Goal: Information Seeking & Learning: Learn about a topic

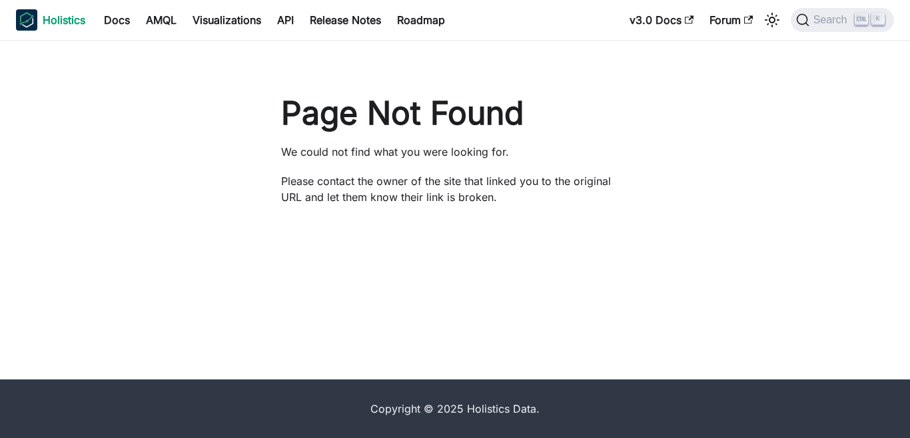
click at [22, 15] on img "Main" at bounding box center [26, 19] width 21 height 21
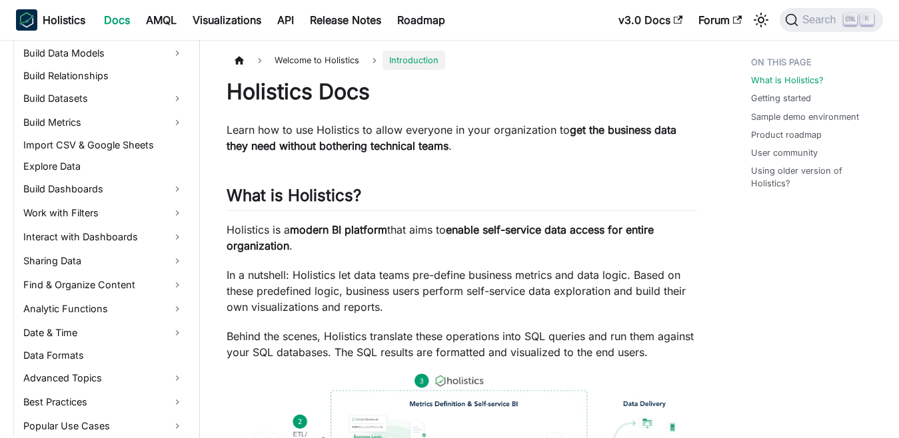
scroll to position [277, 0]
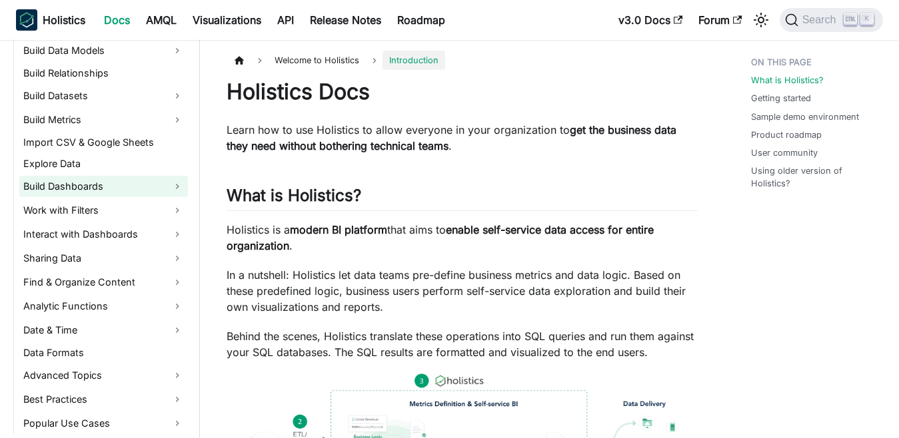
click at [157, 188] on link "Build Dashboards" at bounding box center [103, 186] width 169 height 21
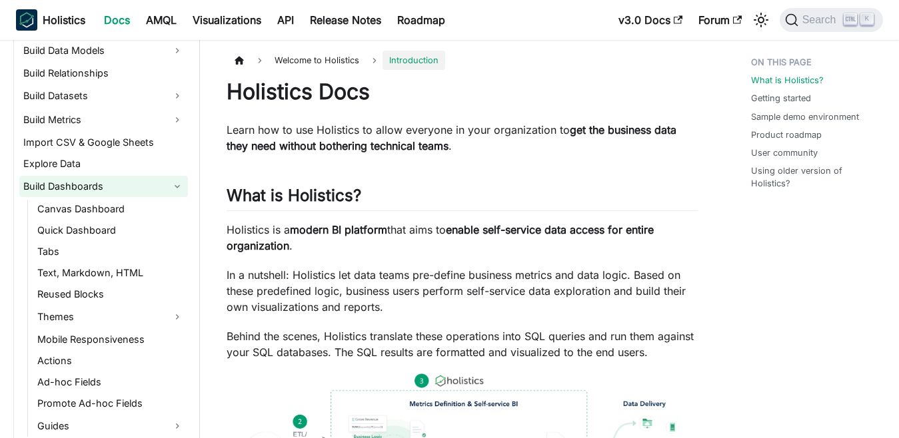
click at [157, 188] on link "Build Dashboards" at bounding box center [103, 186] width 169 height 21
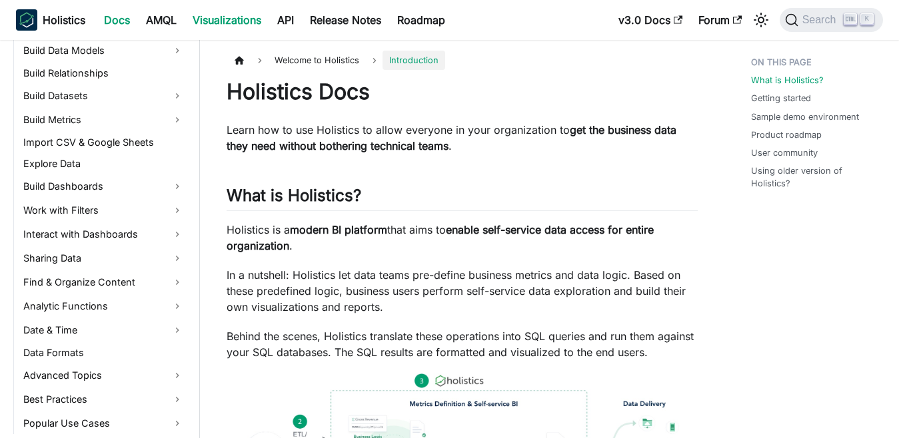
click at [237, 23] on link "Visualizations" at bounding box center [226, 19] width 85 height 21
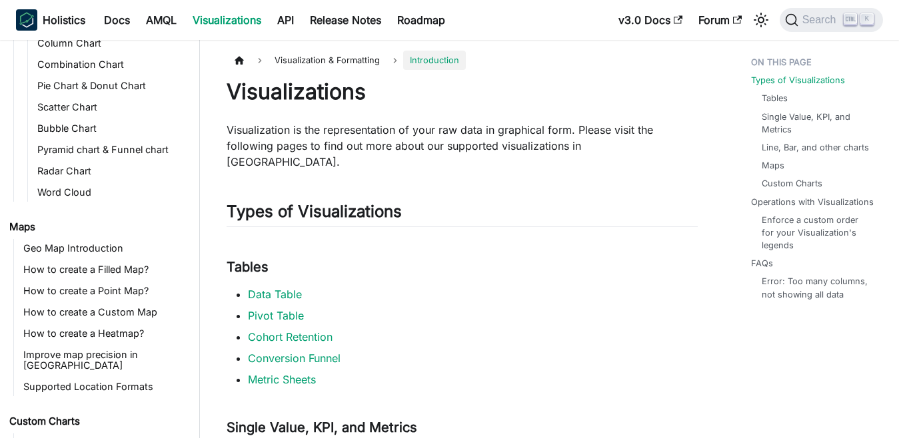
scroll to position [383, 0]
click at [55, 314] on link "How to create a Custom Map" at bounding box center [103, 311] width 169 height 19
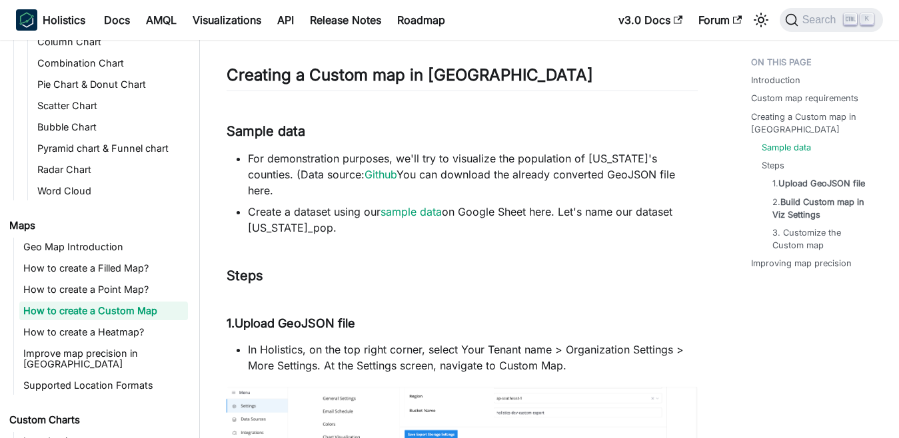
scroll to position [904, 0]
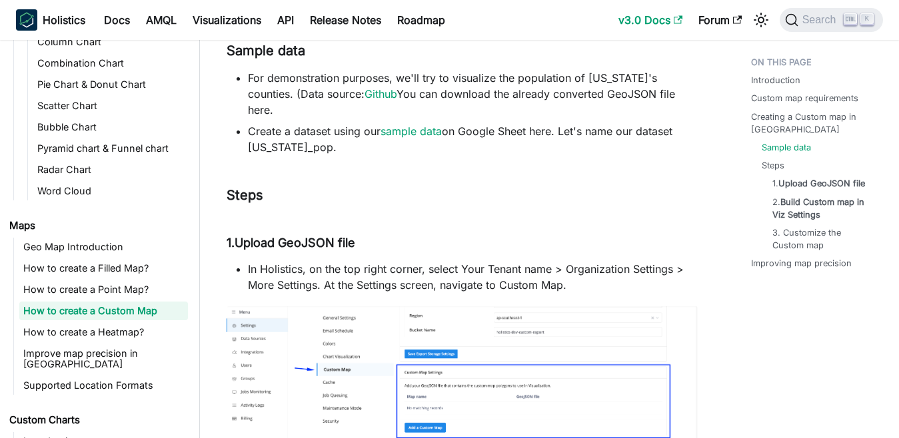
click at [679, 21] on icon "Main" at bounding box center [677, 19] width 9 height 9
click at [813, 206] on strong "Build Custom map in Viz Settings" at bounding box center [821, 208] width 92 height 23
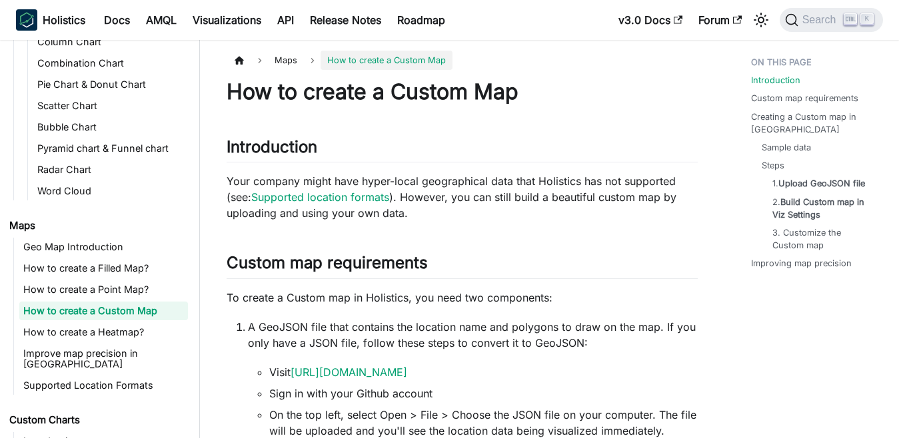
click at [143, 306] on link "How to create a Custom Map" at bounding box center [103, 311] width 169 height 19
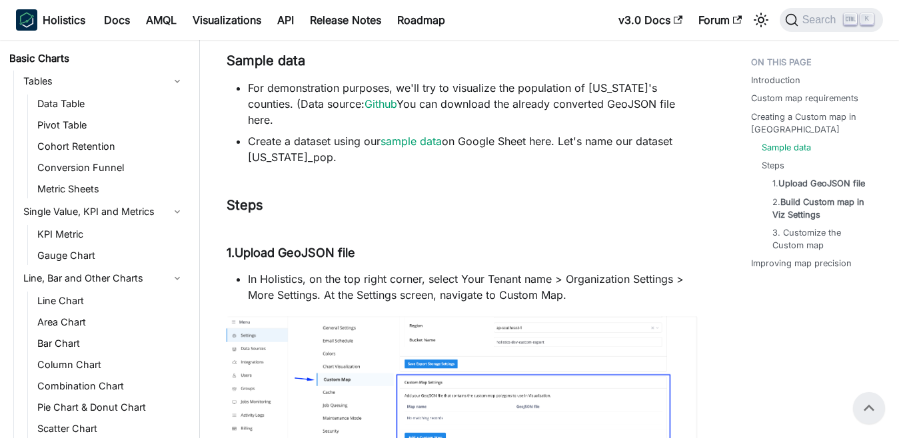
scroll to position [39, 0]
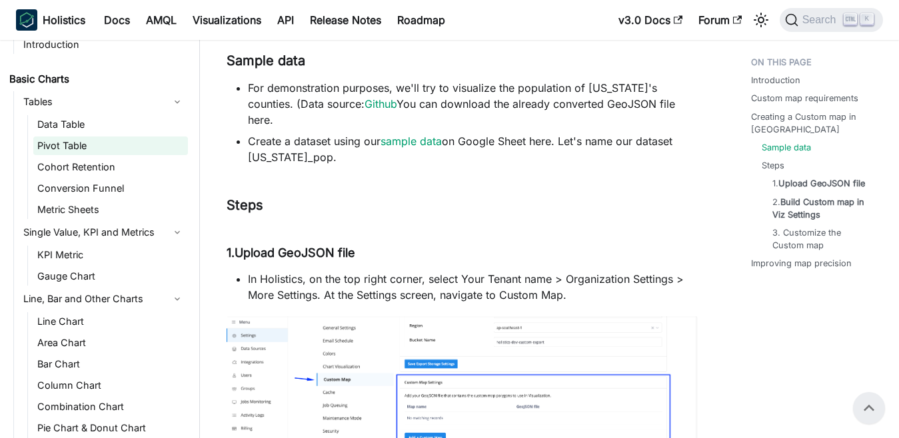
click at [65, 146] on link "Pivot Table" at bounding box center [110, 146] width 155 height 19
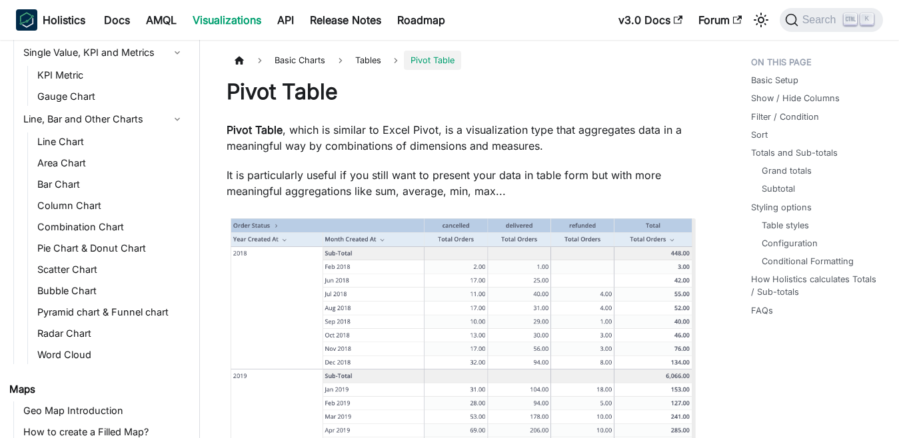
scroll to position [224, 0]
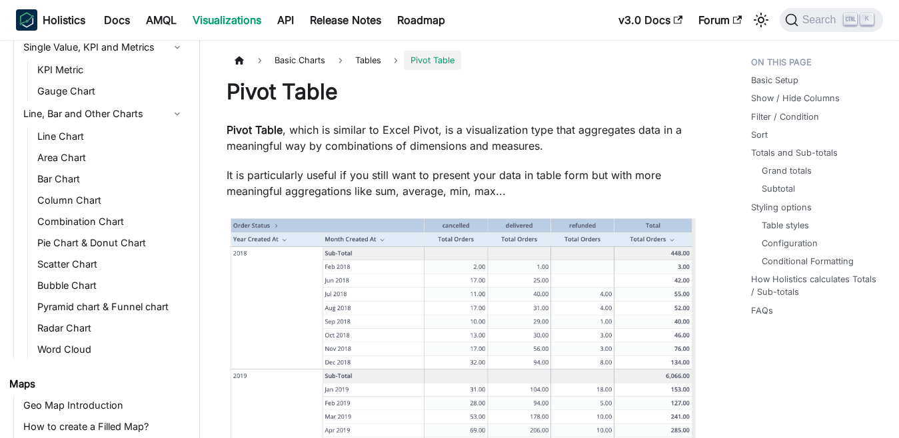
drag, startPoint x: 202, startPoint y: 196, endPoint x: 192, endPoint y: 204, distance: 12.8
drag, startPoint x: 192, startPoint y: 204, endPoint x: 196, endPoint y: 210, distance: 7.1
click at [192, 204] on nav "Visualization & Formatting Introduction Basic Charts Tables Data Table Pivot Ta…" at bounding box center [100, 239] width 200 height 398
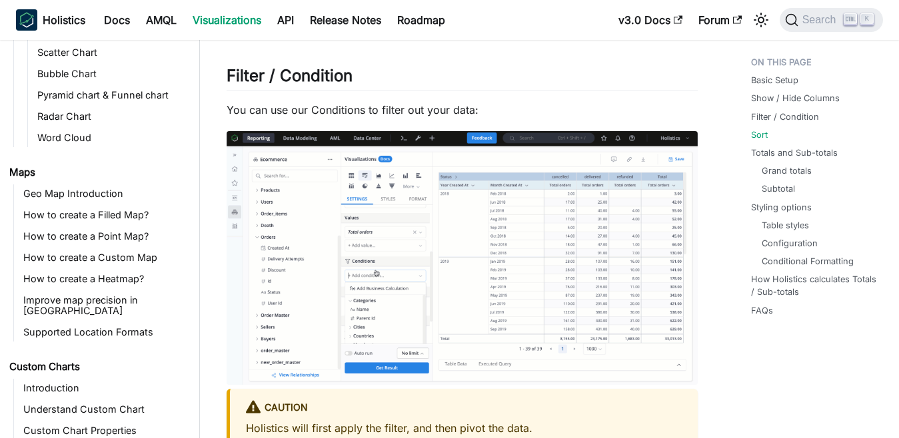
scroll to position [1972, 0]
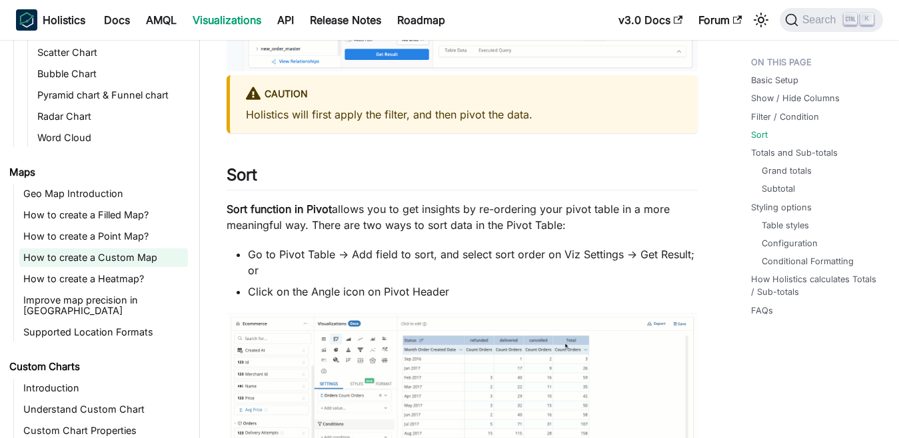
click at [134, 260] on link "How to create a Custom Map" at bounding box center [103, 257] width 169 height 19
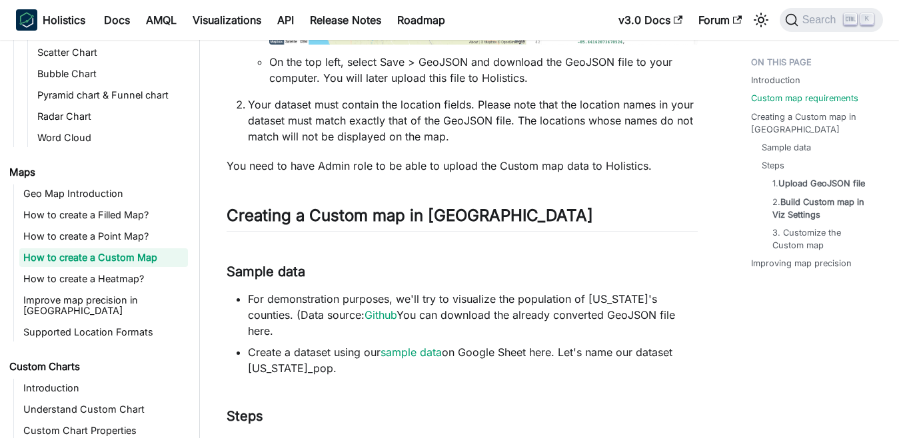
scroll to position [693, 0]
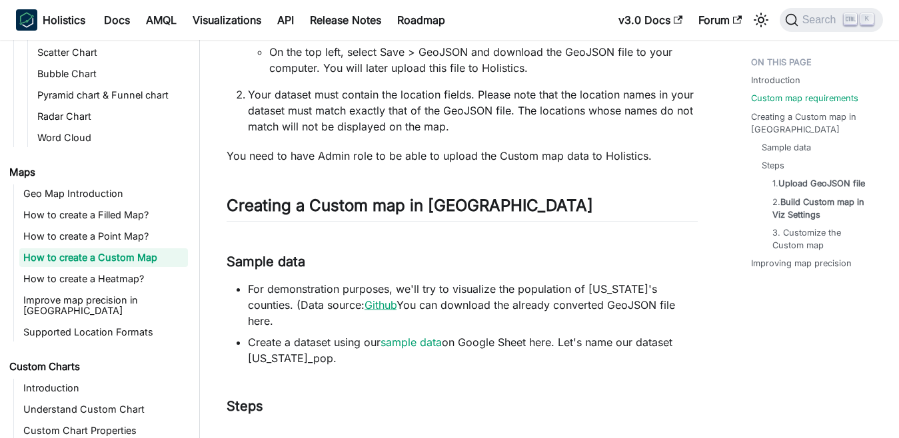
click at [364, 308] on link "Github" at bounding box center [380, 304] width 32 height 13
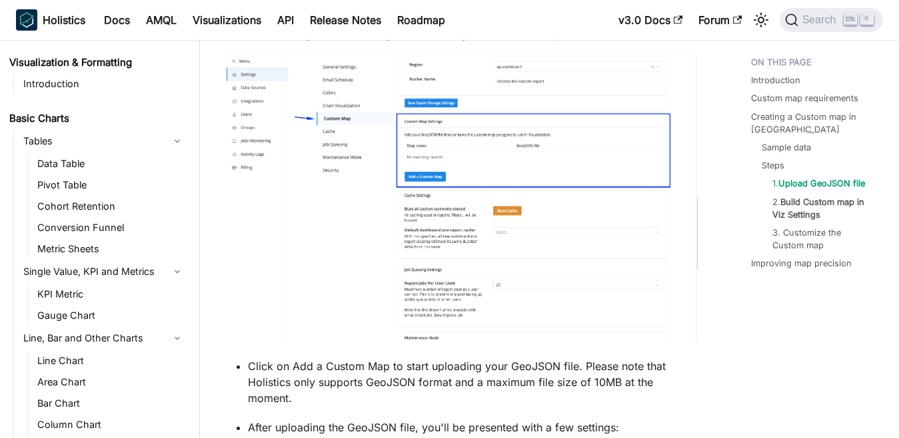
scroll to position [1166, 0]
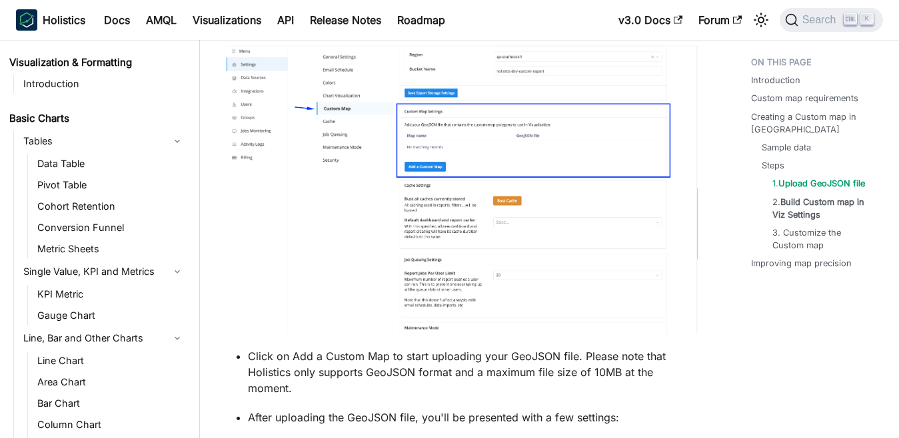
click at [511, 188] on img at bounding box center [461, 189] width 471 height 288
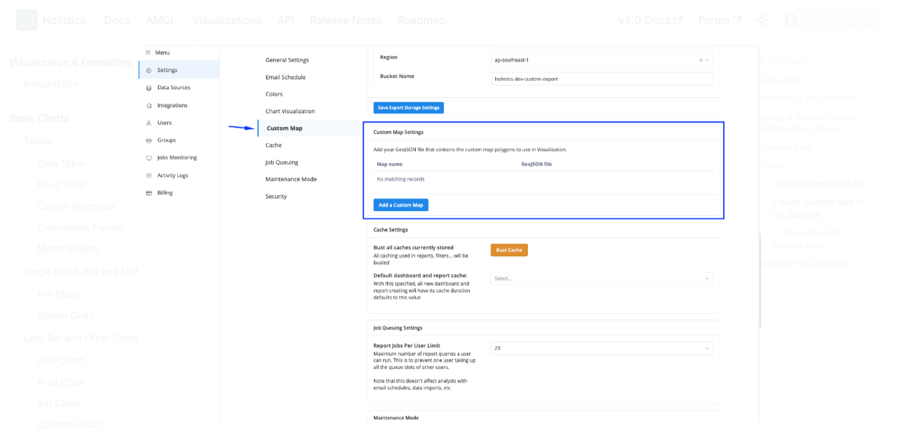
click at [511, 188] on img at bounding box center [449, 235] width 621 height 380
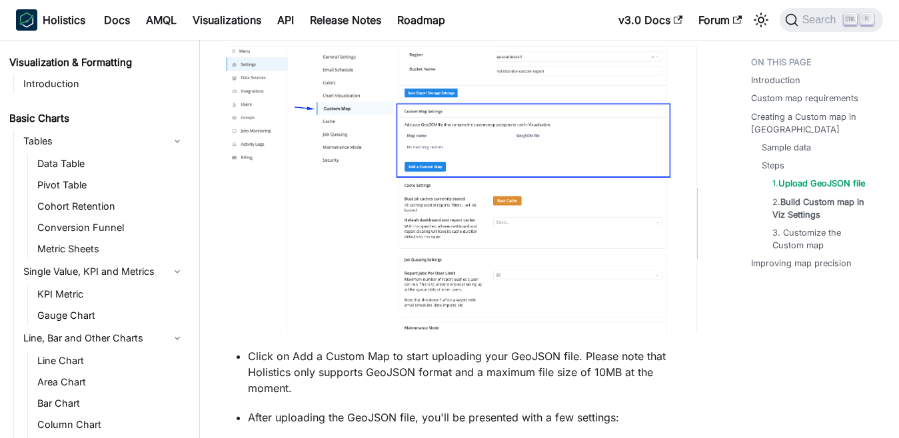
click at [511, 188] on img at bounding box center [461, 189] width 471 height 288
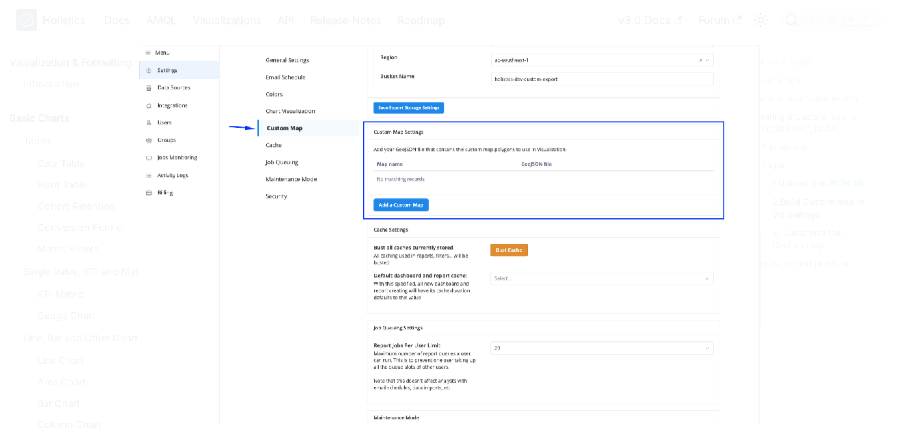
click at [312, 244] on img at bounding box center [449, 235] width 621 height 380
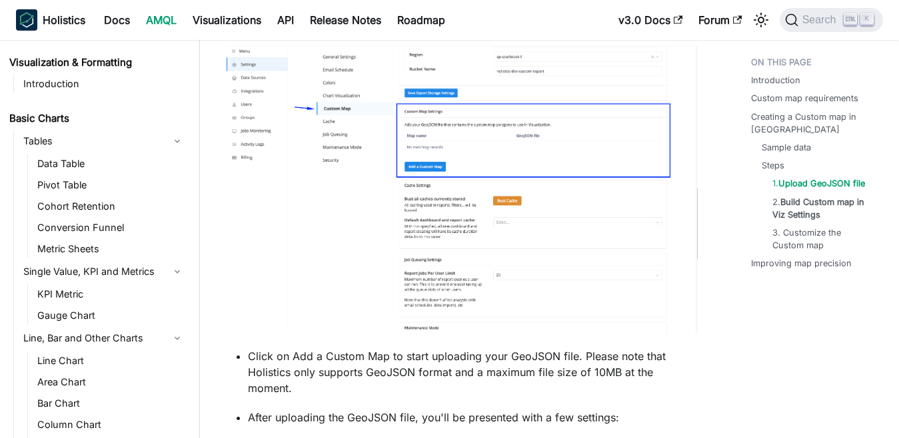
click at [158, 15] on link "AMQL" at bounding box center [161, 19] width 47 height 21
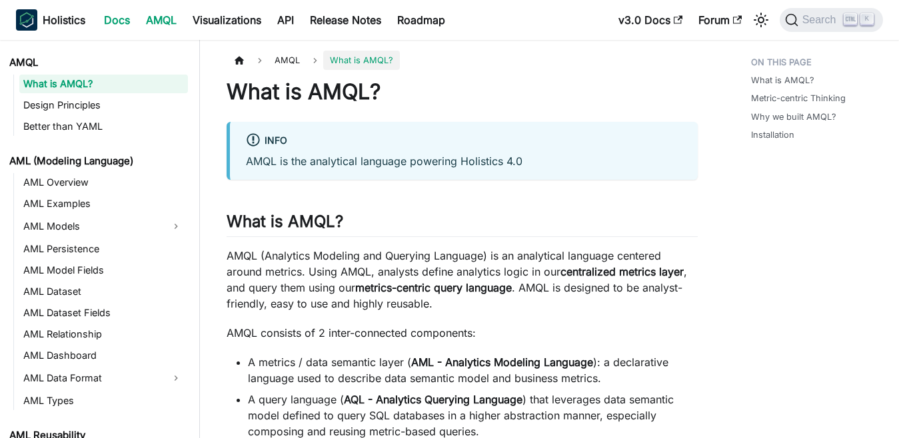
click at [109, 20] on link "Docs" at bounding box center [117, 19] width 42 height 21
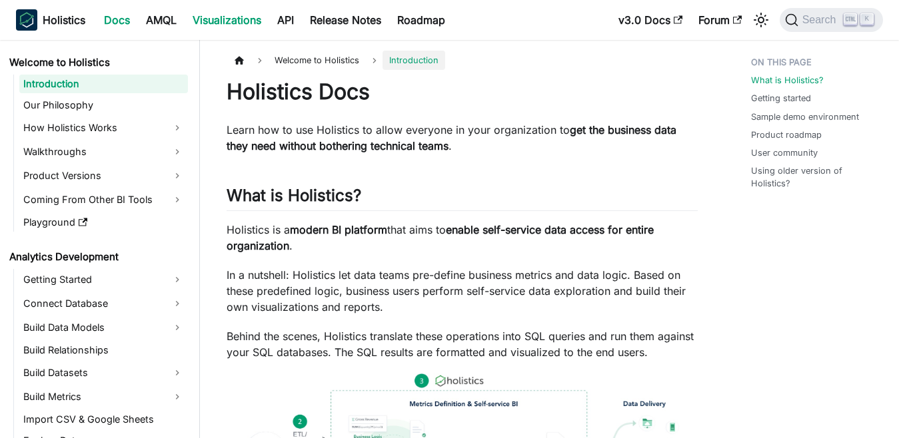
click at [212, 22] on link "Visualizations" at bounding box center [226, 19] width 85 height 21
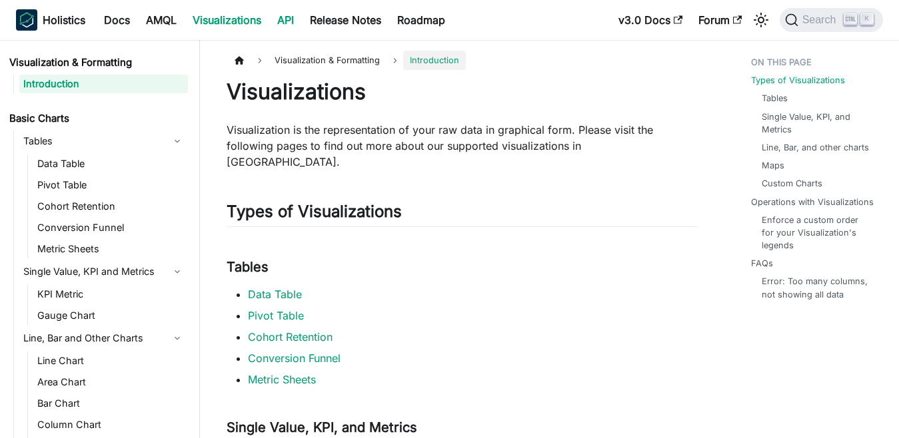
click at [287, 20] on link "API" at bounding box center [285, 19] width 33 height 21
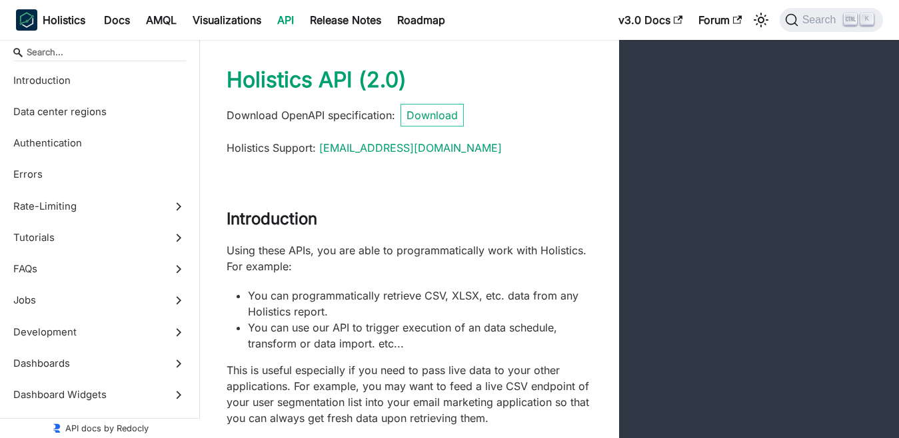
scroll to position [2528, 0]
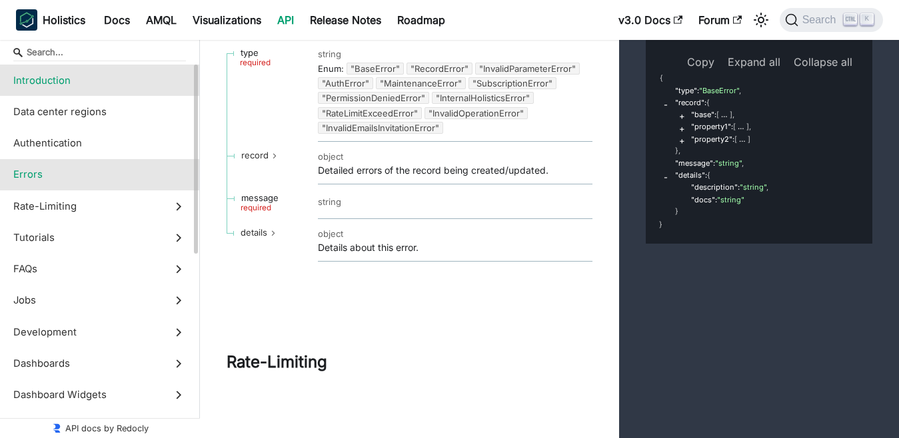
click at [45, 83] on span "Introduction" at bounding box center [86, 80] width 147 height 15
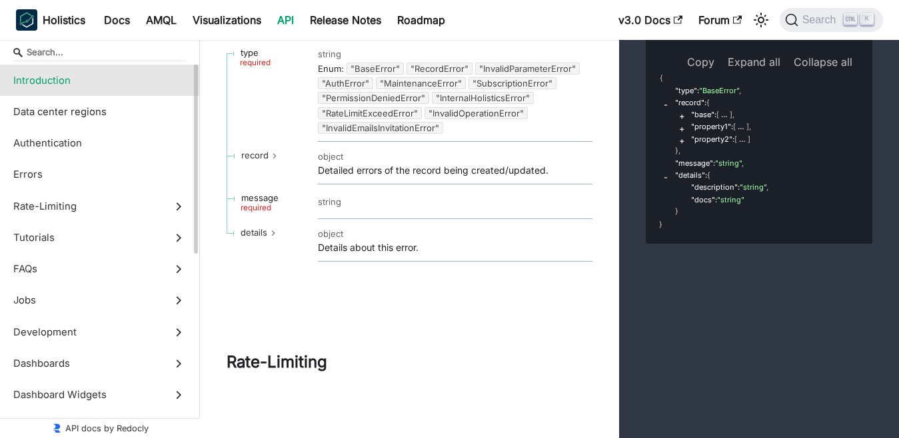
scroll to position [143, 0]
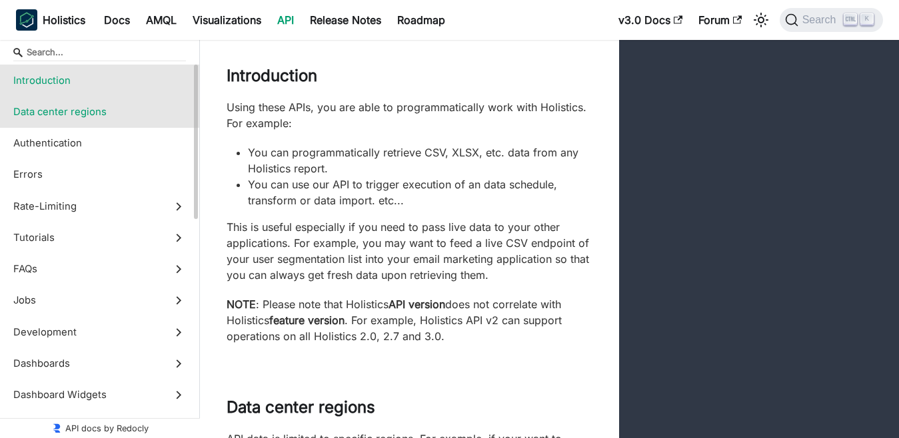
click at [45, 101] on label "Data center regions" at bounding box center [99, 111] width 199 height 31
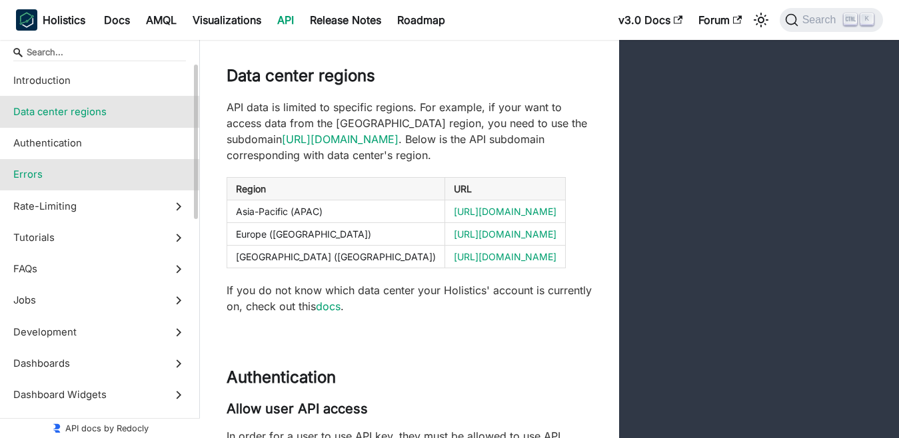
click at [25, 173] on span "Errors" at bounding box center [86, 174] width 147 height 15
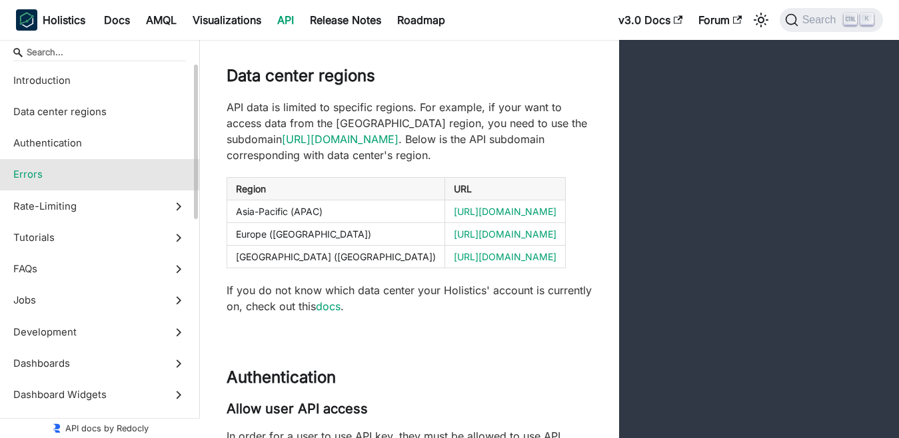
scroll to position [1551, 0]
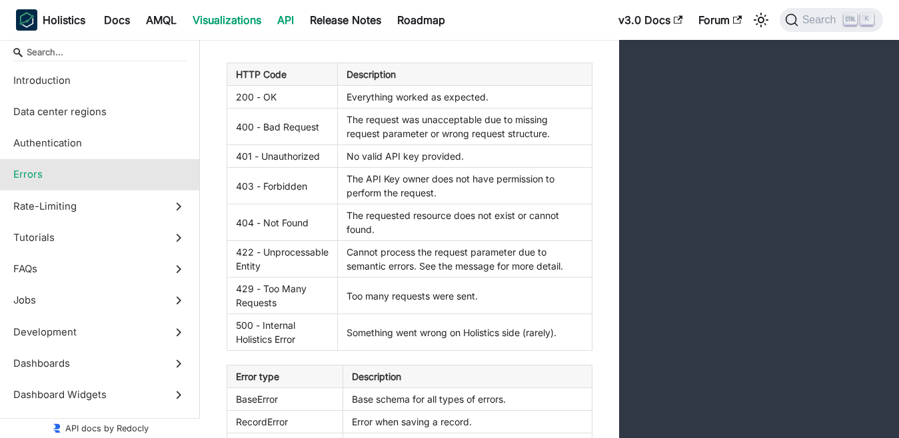
click at [229, 22] on link "Visualizations" at bounding box center [226, 19] width 85 height 21
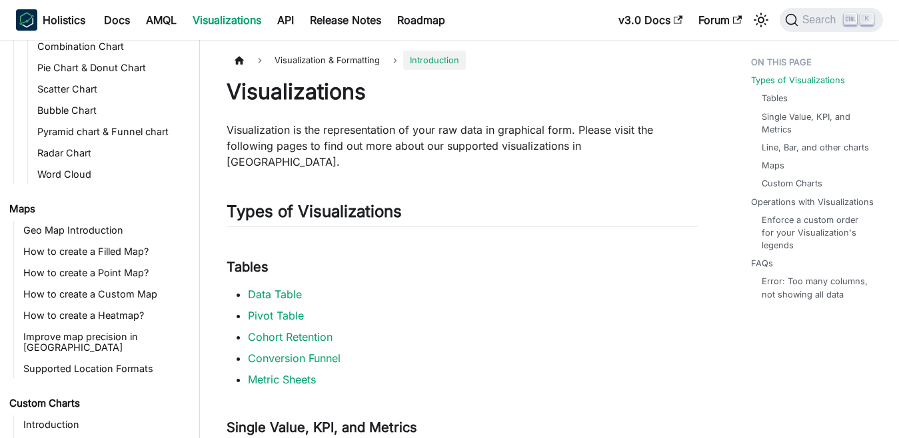
scroll to position [402, 0]
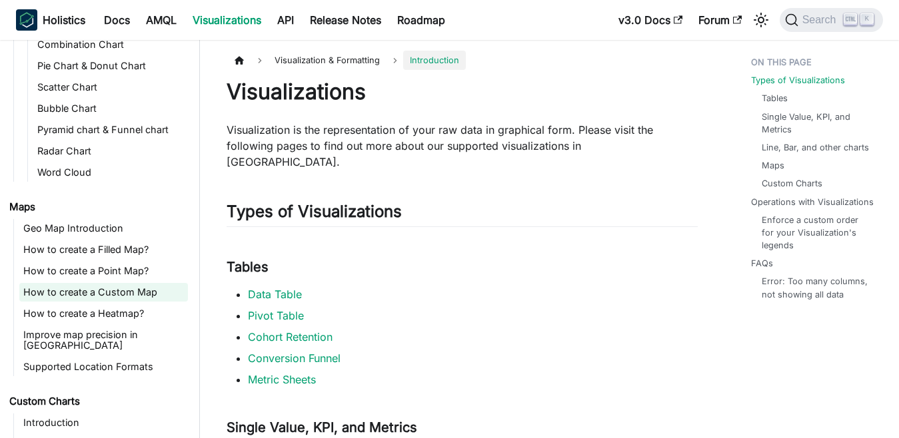
click at [123, 292] on link "How to create a Custom Map" at bounding box center [103, 292] width 169 height 19
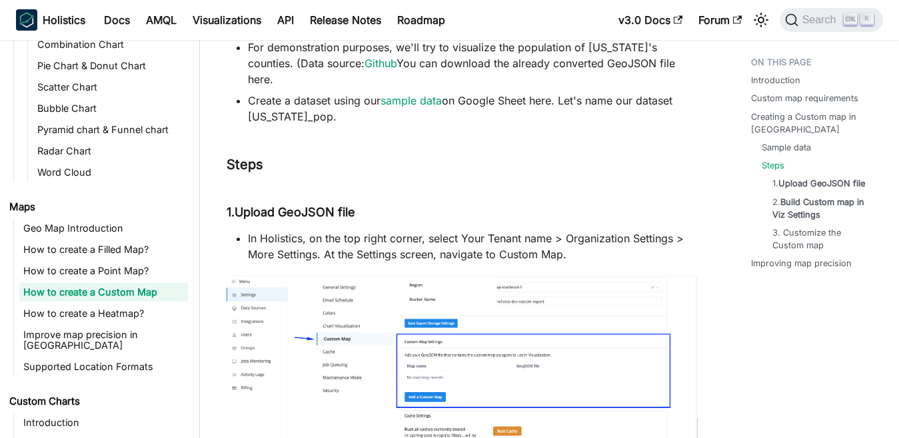
scroll to position [945, 0]
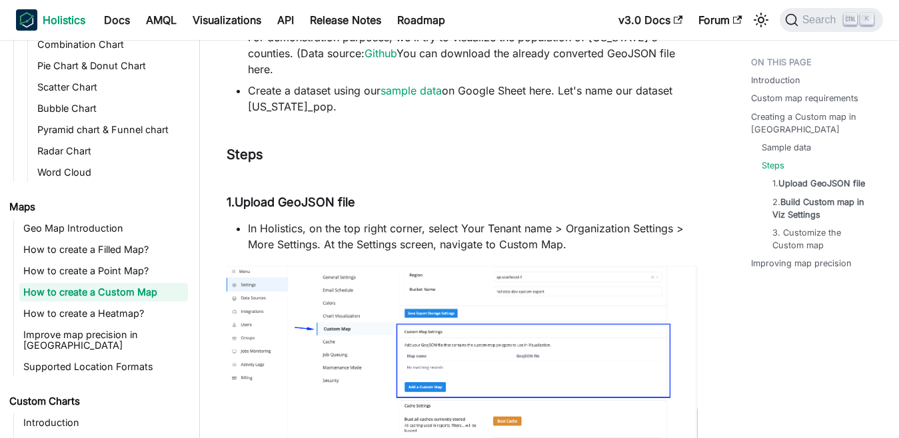
click at [22, 19] on img "Main" at bounding box center [26, 19] width 21 height 21
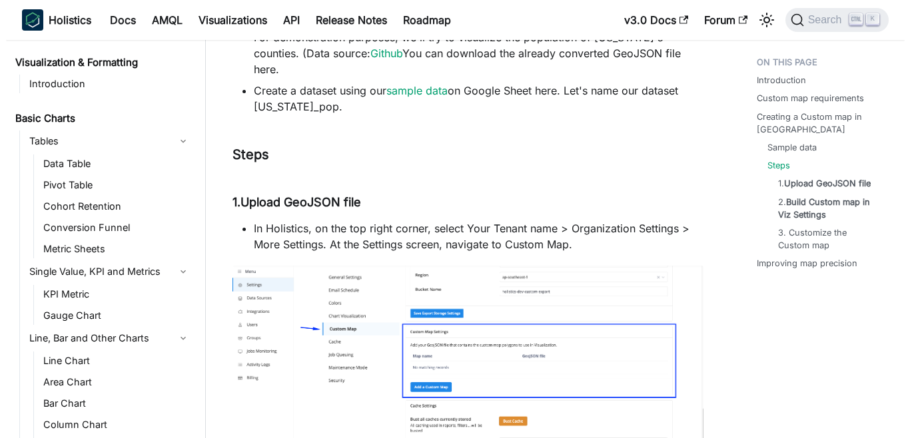
scroll to position [402, 0]
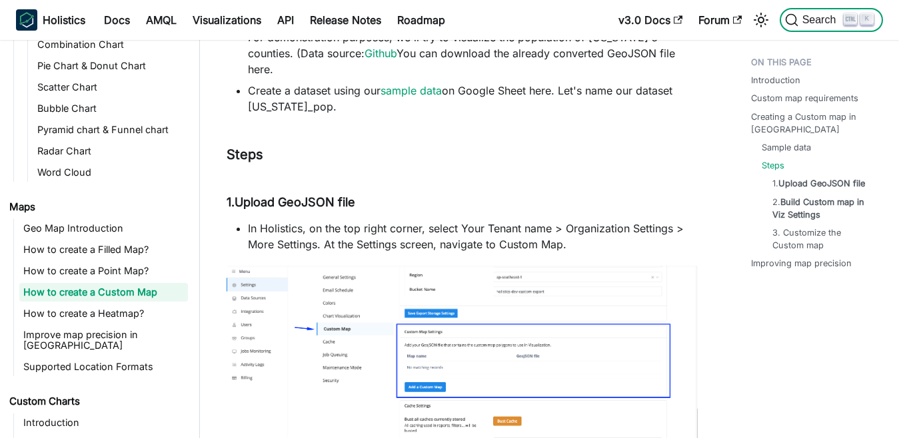
click at [867, 15] on kbd "K" at bounding box center [866, 19] width 13 height 12
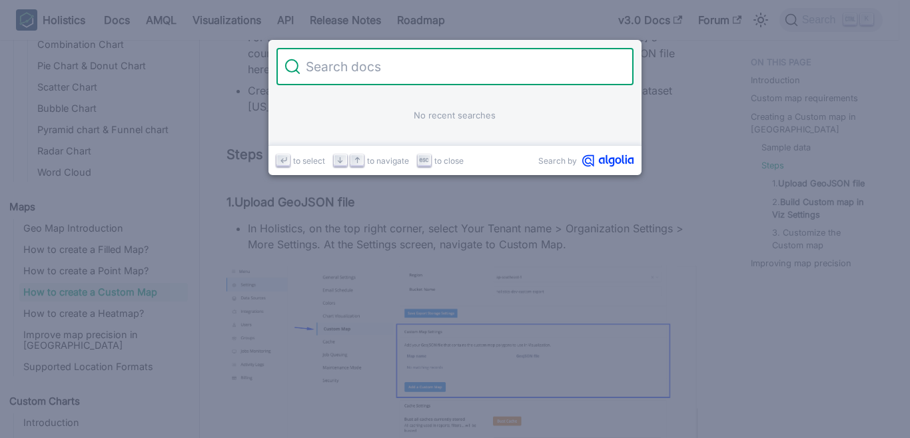
click at [307, 61] on input "Search" at bounding box center [462, 66] width 325 height 37
click at [399, 63] on input "Search" at bounding box center [462, 66] width 325 height 37
click at [421, 65] on input "Search" at bounding box center [462, 66] width 325 height 37
click at [397, 66] on input "Search" at bounding box center [462, 66] width 325 height 37
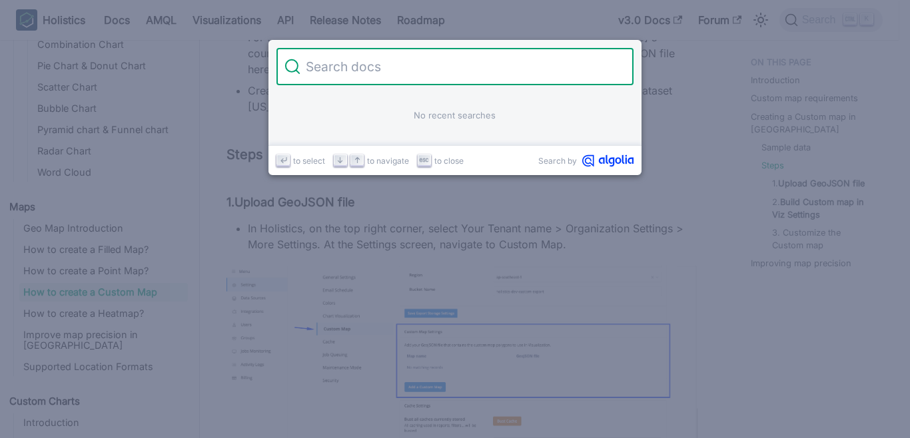
click at [363, 75] on input "Search" at bounding box center [462, 66] width 325 height 37
click at [332, 68] on input "Search" at bounding box center [462, 66] width 325 height 37
